Goal: Transaction & Acquisition: Subscribe to service/newsletter

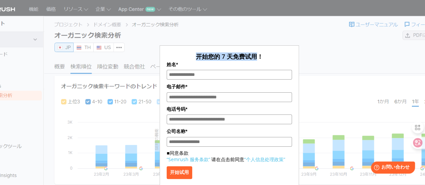
drag, startPoint x: 193, startPoint y: 56, endPoint x: 256, endPoint y: 55, distance: 63.1
click at [256, 55] on p "开始您的 7 天免费试用！" at bounding box center [228, 56] width 125 height 8
click at [264, 58] on p "开始您的 7 天免费试用！" at bounding box center [228, 56] width 125 height 8
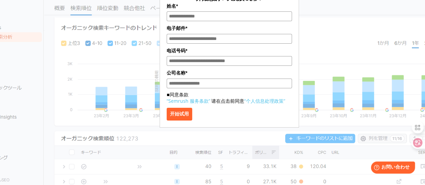
scroll to position [67, 0]
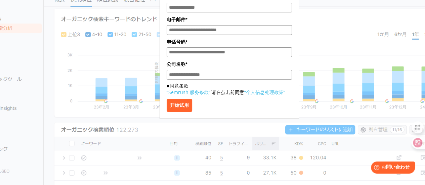
click at [189, 107] on font "开始试用" at bounding box center [179, 104] width 19 height 5
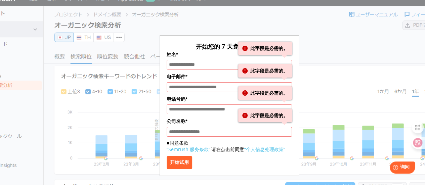
scroll to position [0, 0]
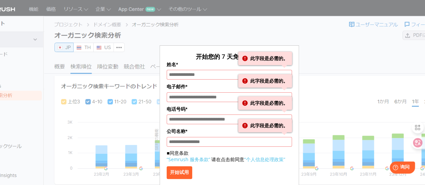
click at [188, 76] on input "姓名*" at bounding box center [228, 75] width 125 height 10
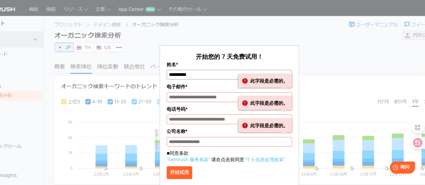
type input "**********"
click at [190, 99] on input "电子邮件*" at bounding box center [228, 97] width 125 height 10
type input "**********"
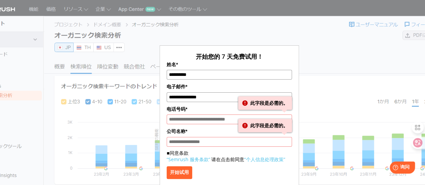
click at [181, 120] on input "电话号码*" at bounding box center [228, 119] width 125 height 10
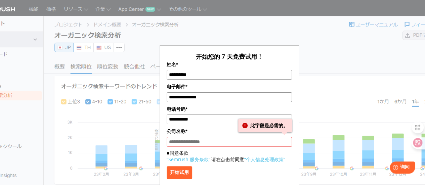
type input "**********"
click at [185, 144] on input "公司名称*" at bounding box center [228, 142] width 125 height 10
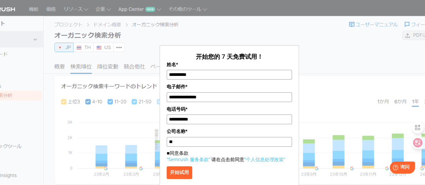
type input "*"
type input "**"
click at [170, 153] on font "■同意条款" at bounding box center [176, 153] width 21 height 6
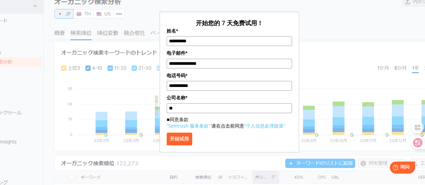
click at [189, 140] on font "开始试用" at bounding box center [179, 138] width 19 height 5
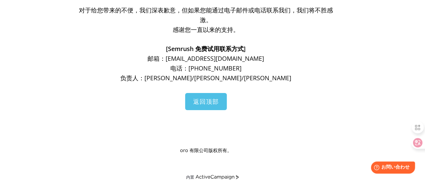
scroll to position [177, 0]
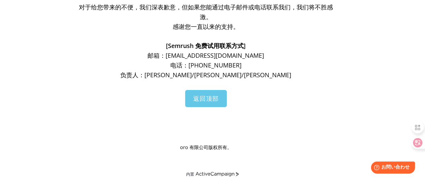
click at [213, 101] on font "返回顶部" at bounding box center [206, 98] width 26 height 8
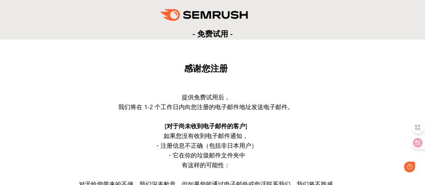
drag, startPoint x: 183, startPoint y: 95, endPoint x: 230, endPoint y: 99, distance: 47.2
click at [230, 98] on font "提供免费试用后，" at bounding box center [206, 97] width 48 height 8
click at [208, 108] on font "我们将在 1-2 个工作日内向您注册的电子邮件地址发送电子邮件。" at bounding box center [205, 107] width 175 height 8
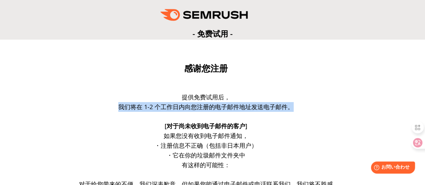
click at [208, 108] on font "我们将在 1-2 个工作日内向您注册的电子邮件地址发送电子邮件。" at bounding box center [205, 107] width 175 height 8
click at [256, 116] on p at bounding box center [205, 117] width 255 height 10
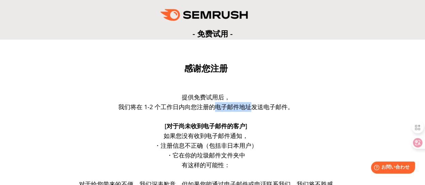
drag, startPoint x: 215, startPoint y: 106, endPoint x: 248, endPoint y: 109, distance: 33.4
click at [248, 109] on font "我们将在 1-2 个工作日内向您注册的电子邮件地址发送电子邮件。" at bounding box center [205, 107] width 175 height 8
click at [268, 106] on font "我们将在 1-2 个工作日内向您注册的电子邮件地址发送电子邮件。" at bounding box center [205, 107] width 175 height 8
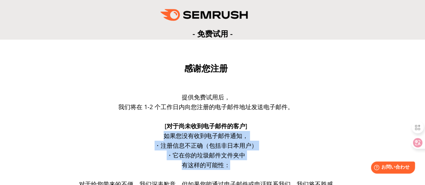
drag, startPoint x: 164, startPoint y: 137, endPoint x: 254, endPoint y: 163, distance: 93.0
click at [254, 163] on div "提供免费试用后， 我们将在 1-2 个工作日内向您注册的电子邮件地址发送电子邮件。 [对于尚未收到电子邮件的客户] 如果您没有收到电子邮件通知， ・注册信息不…" at bounding box center [205, 174] width 255 height 164
click at [244, 166] on p "有这样的可能性：" at bounding box center [205, 165] width 255 height 10
drag, startPoint x: 237, startPoint y: 165, endPoint x: 183, endPoint y: 123, distance: 68.7
click at [165, 128] on div "提供免费试用后， 我们将在 1-2 个工作日内向您注册的电子邮件地址发送电子邮件。 [对于尚未收到电子邮件的客户] 如果您没有收到电子邮件通知， ・注册信息不…" at bounding box center [205, 174] width 255 height 164
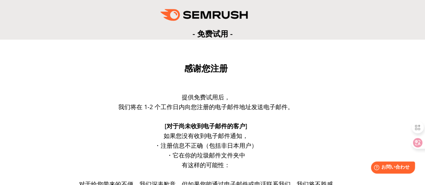
click at [309, 114] on p at bounding box center [205, 117] width 255 height 10
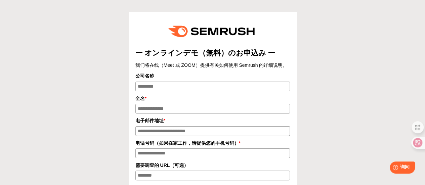
click at [353, 85] on div "ー オンラインデモ（無料）のお申込み ー 我们将在线（Meet 或 ZOOM）提供有关如何使用 Semrush 的详细说明。 公司名称 全名 * * *" at bounding box center [212, 137] width 418 height 269
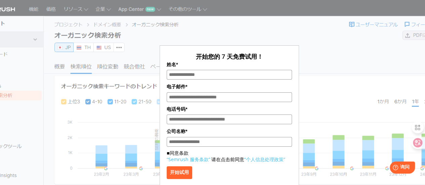
click at [183, 172] on font "开始试用" at bounding box center [179, 172] width 19 height 5
